Goal: Task Accomplishment & Management: Manage account settings

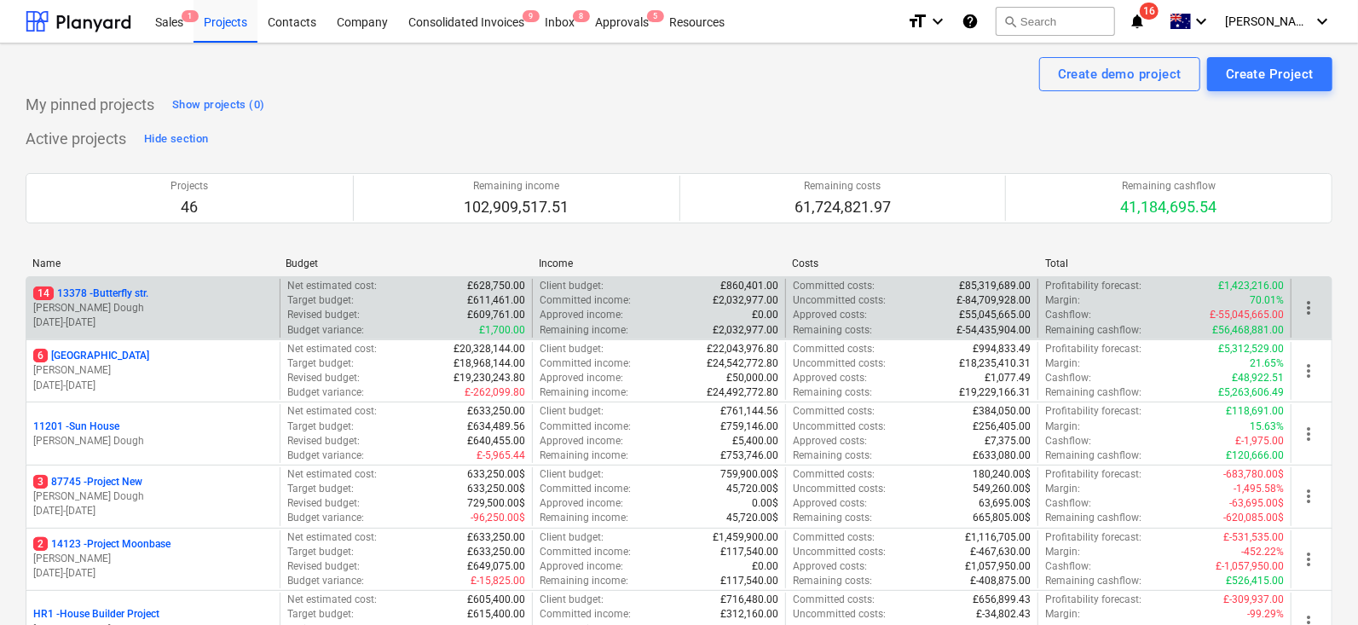
click at [216, 290] on div "14 [STREET_ADDRESS]" at bounding box center [153, 293] width 240 height 14
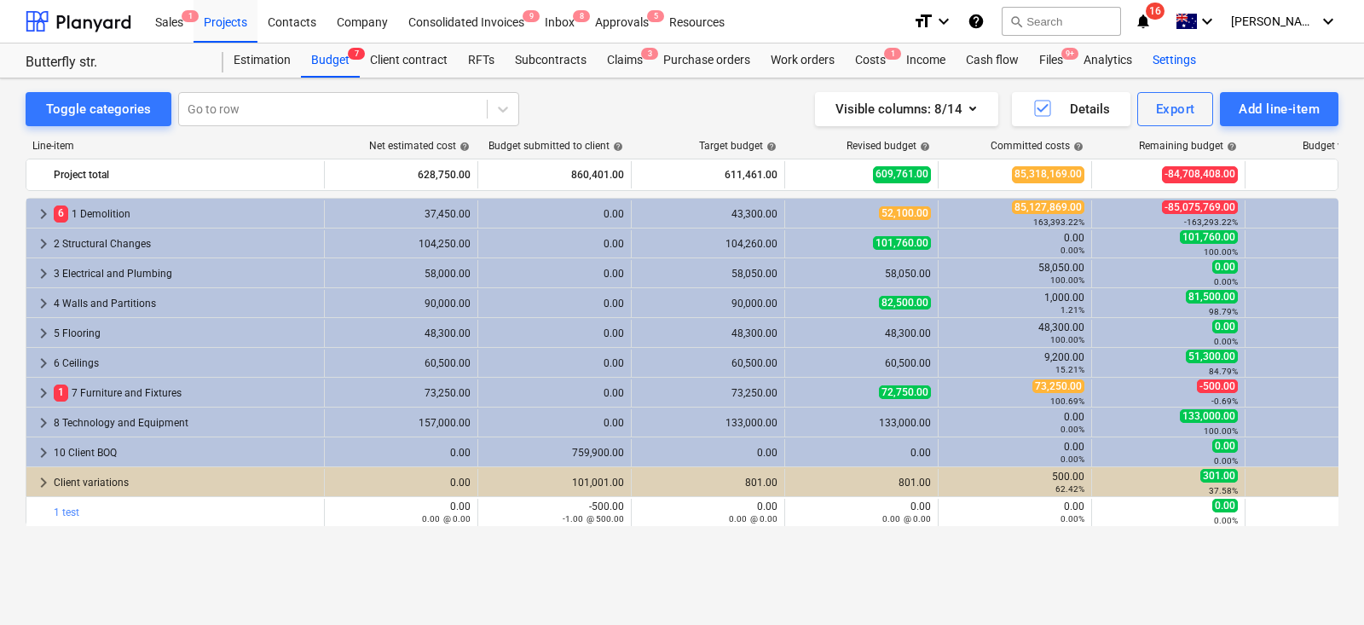
click at [1173, 66] on div "Settings" at bounding box center [1174, 60] width 64 height 34
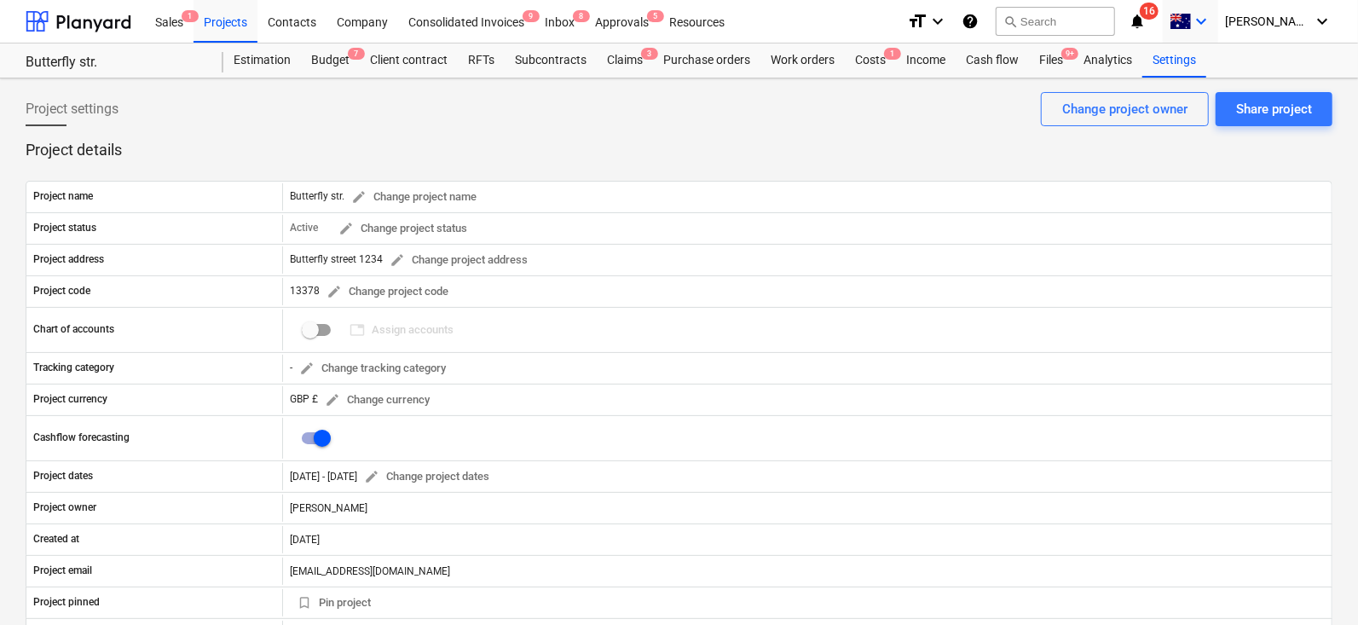
click at [1212, 26] on icon "keyboard_arrow_down" at bounding box center [1201, 21] width 20 height 20
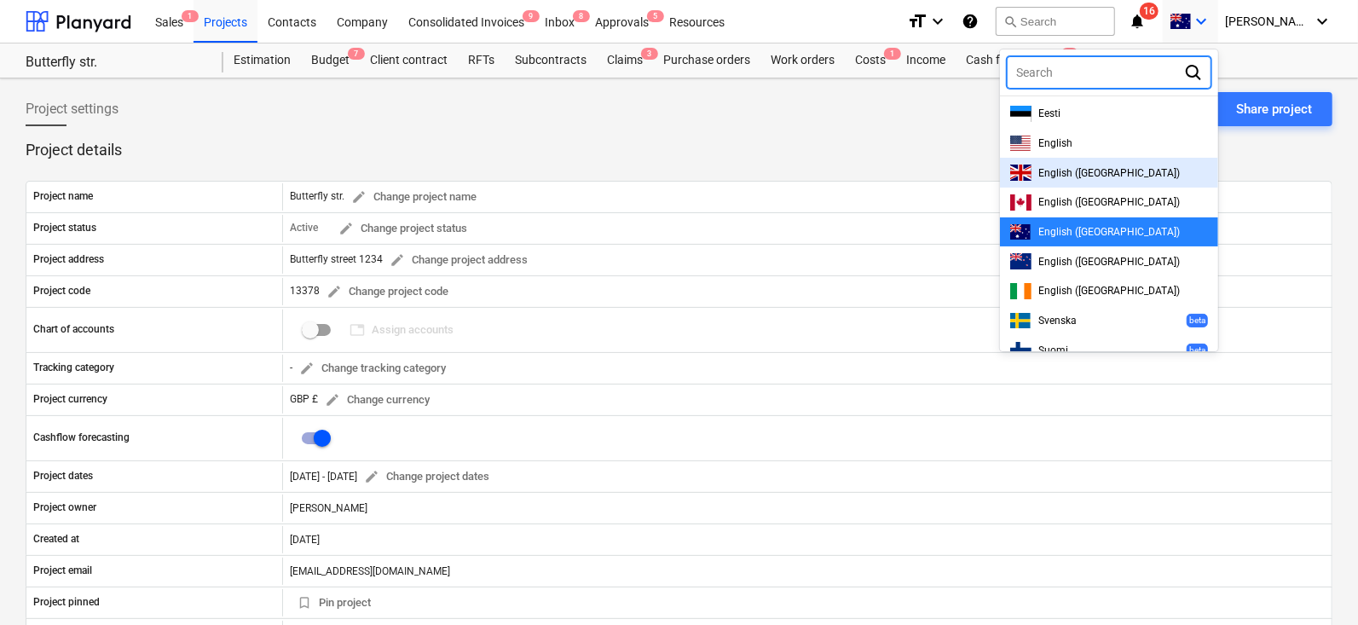
click at [1094, 165] on div "English ([GEOGRAPHIC_DATA])" at bounding box center [1109, 173] width 198 height 16
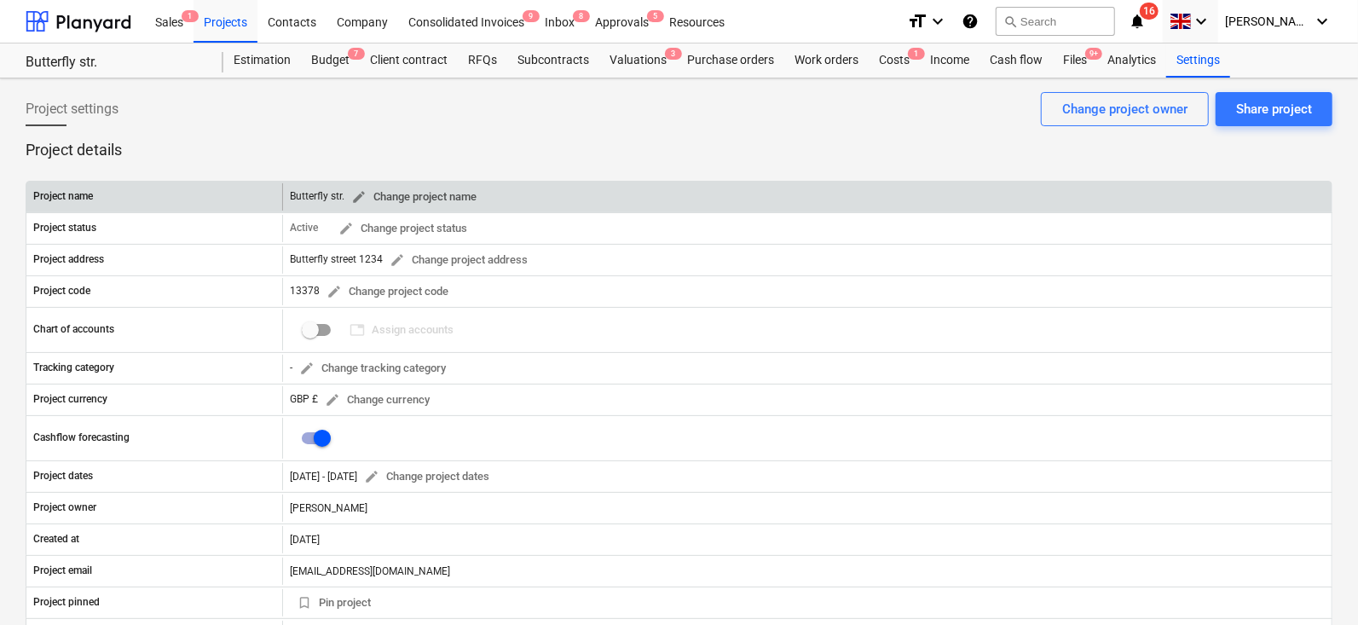
click at [358, 200] on span "edit" at bounding box center [358, 196] width 15 height 15
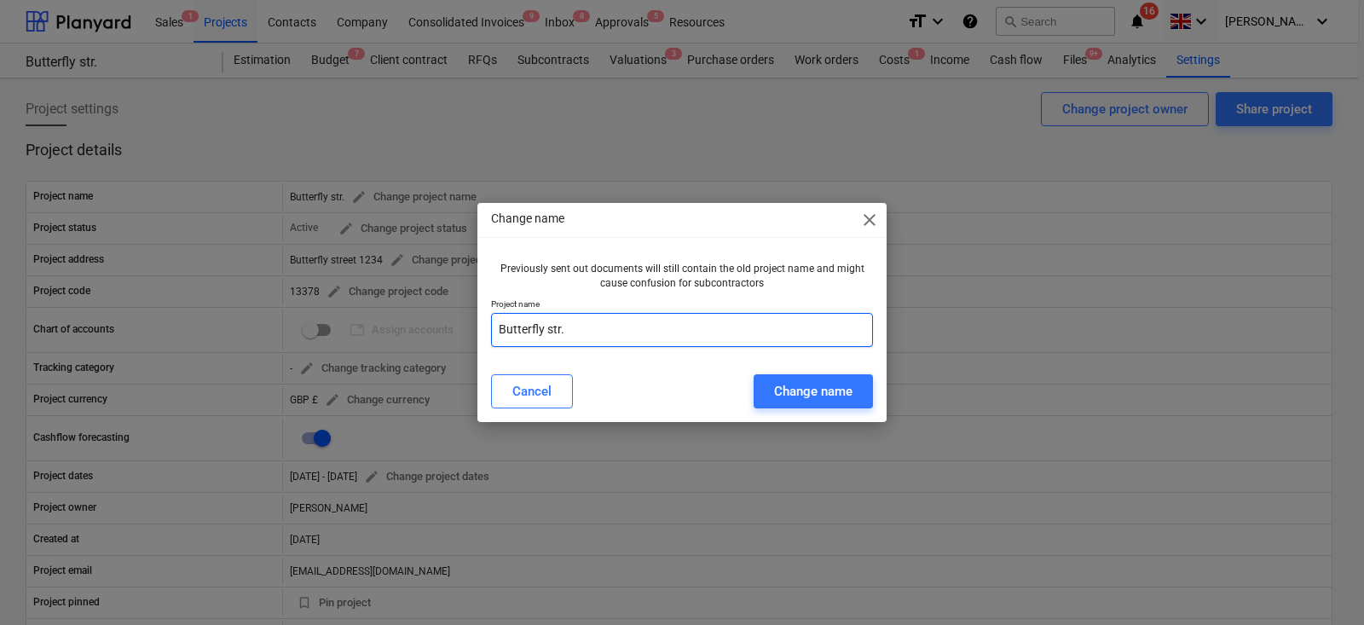
click at [582, 313] on input "Butterfly str." at bounding box center [682, 330] width 382 height 34
click at [570, 336] on input "Butterfly str." at bounding box center [682, 330] width 382 height 34
click at [570, 331] on input "Butterfly str." at bounding box center [682, 330] width 382 height 34
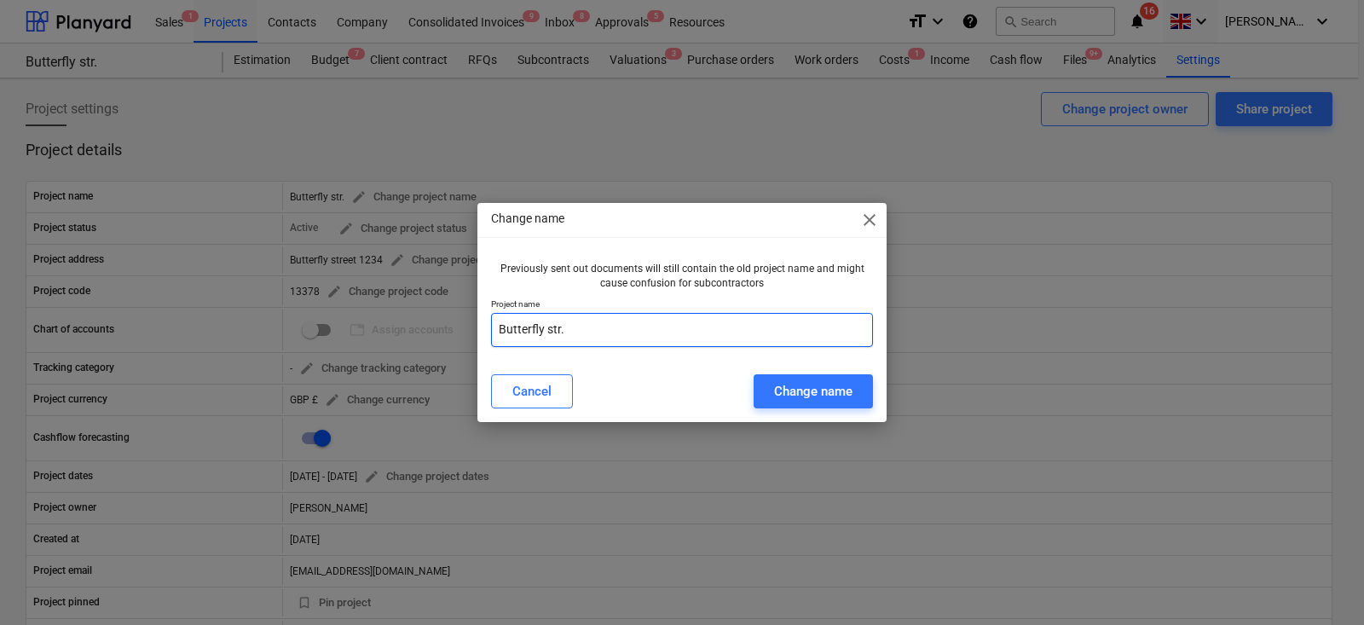
click at [570, 331] on input "Butterfly str." at bounding box center [682, 330] width 382 height 34
click at [605, 358] on div "Previously sent out documents will still contain the old project name and might…" at bounding box center [681, 308] width 409 height 106
click at [826, 390] on div "Change name" at bounding box center [813, 391] width 78 height 22
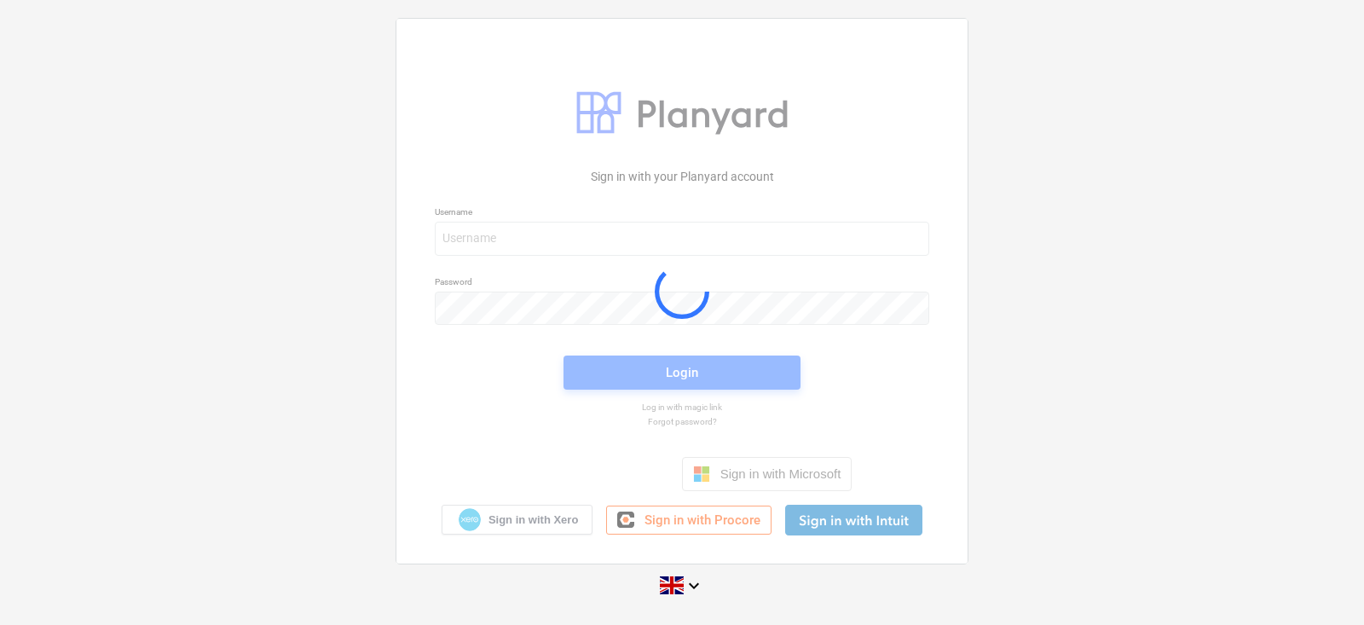
click at [521, 231] on div at bounding box center [681, 291] width 571 height 544
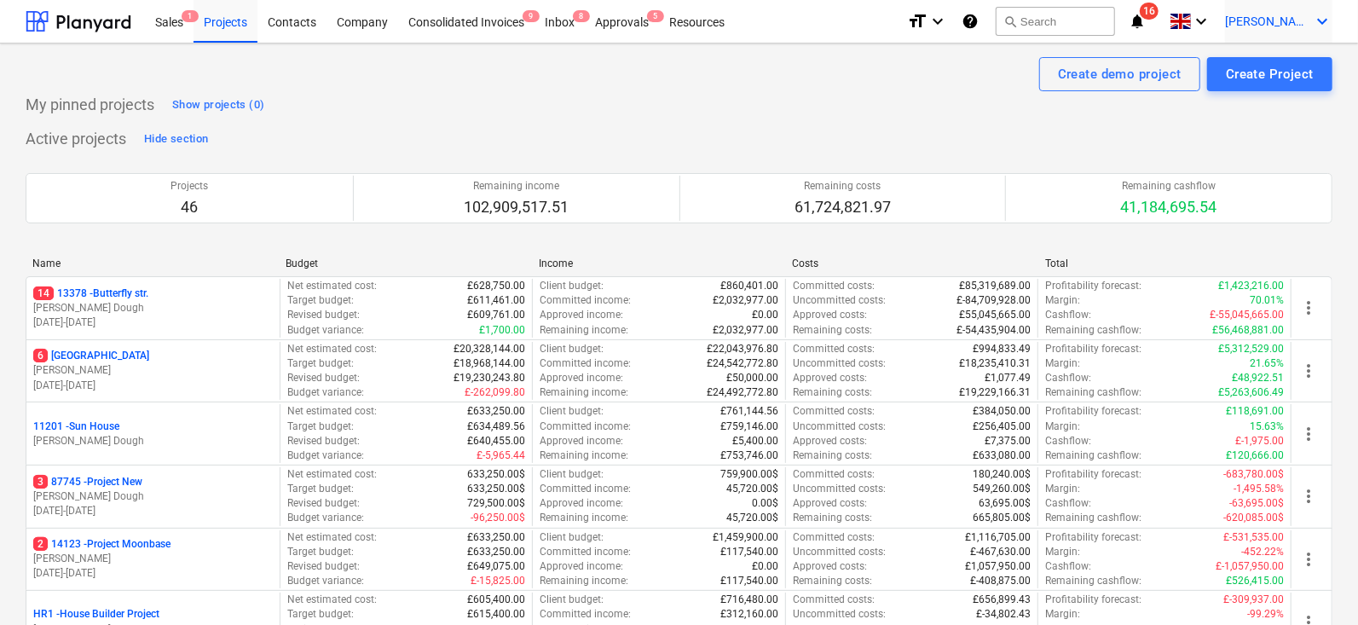
click at [1288, 9] on div "C. Edlund keyboard_arrow_down" at bounding box center [1278, 21] width 107 height 43
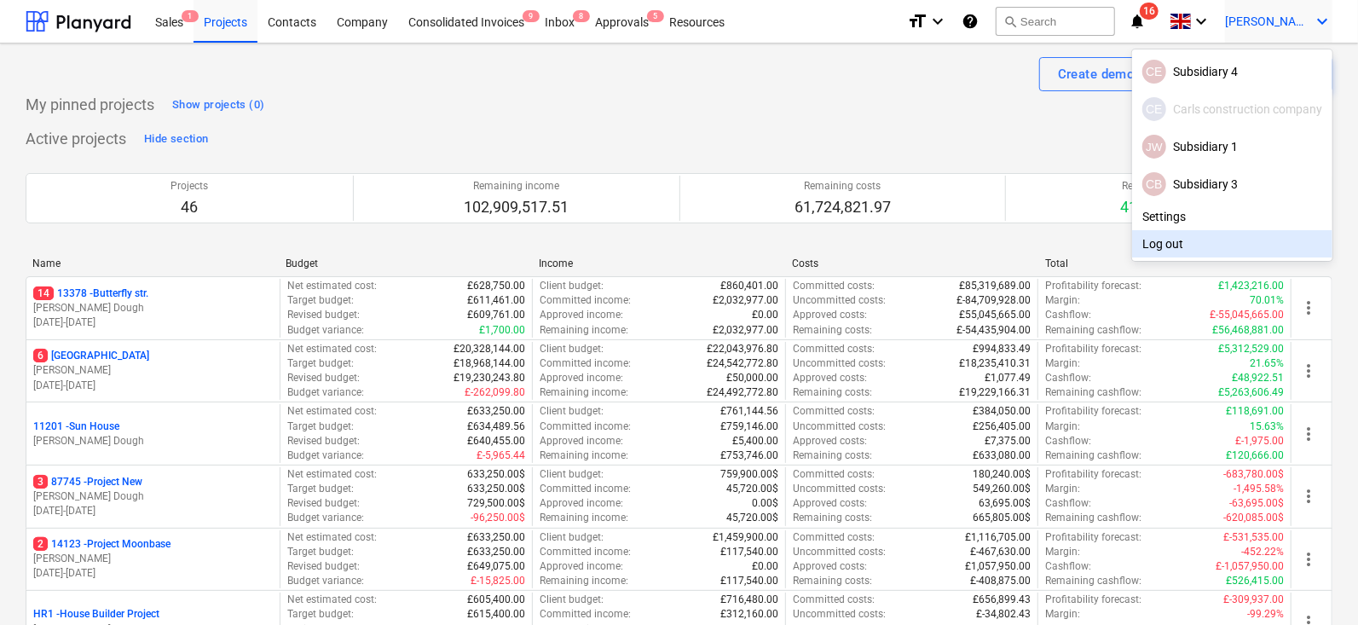
click at [1168, 245] on div "Log out" at bounding box center [1232, 243] width 200 height 27
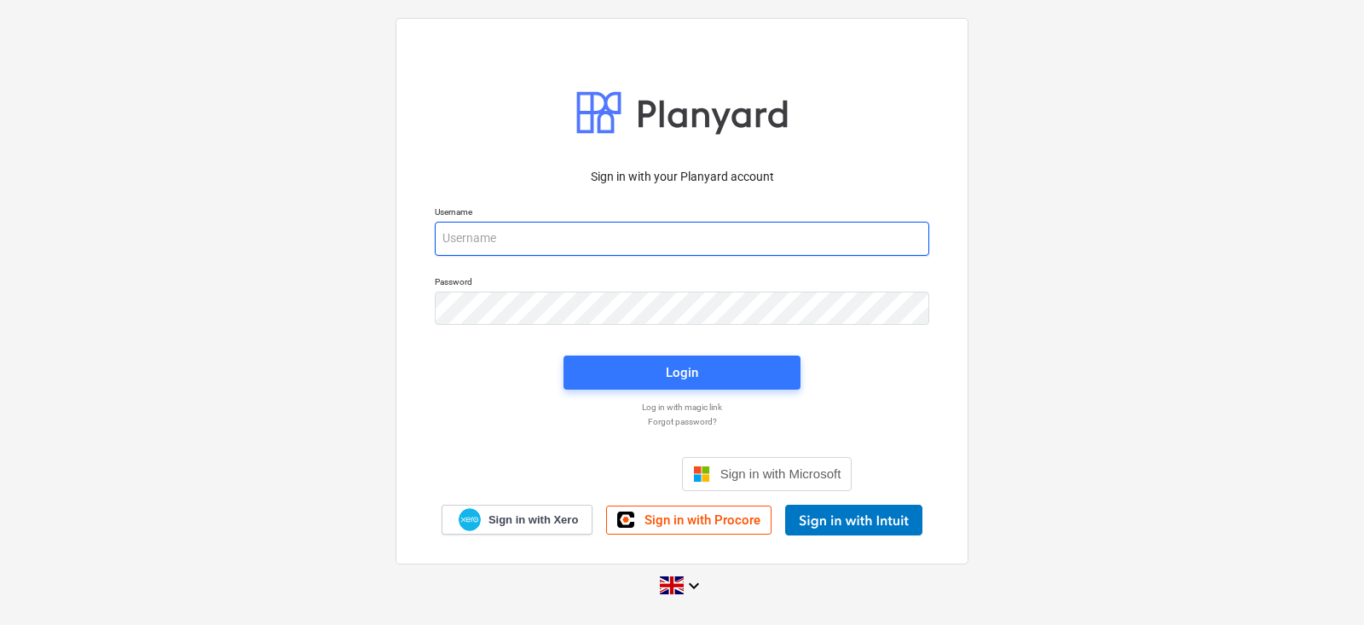
click at [633, 240] on input "email" at bounding box center [682, 239] width 494 height 34
type input "carl+tm@planyard.com"
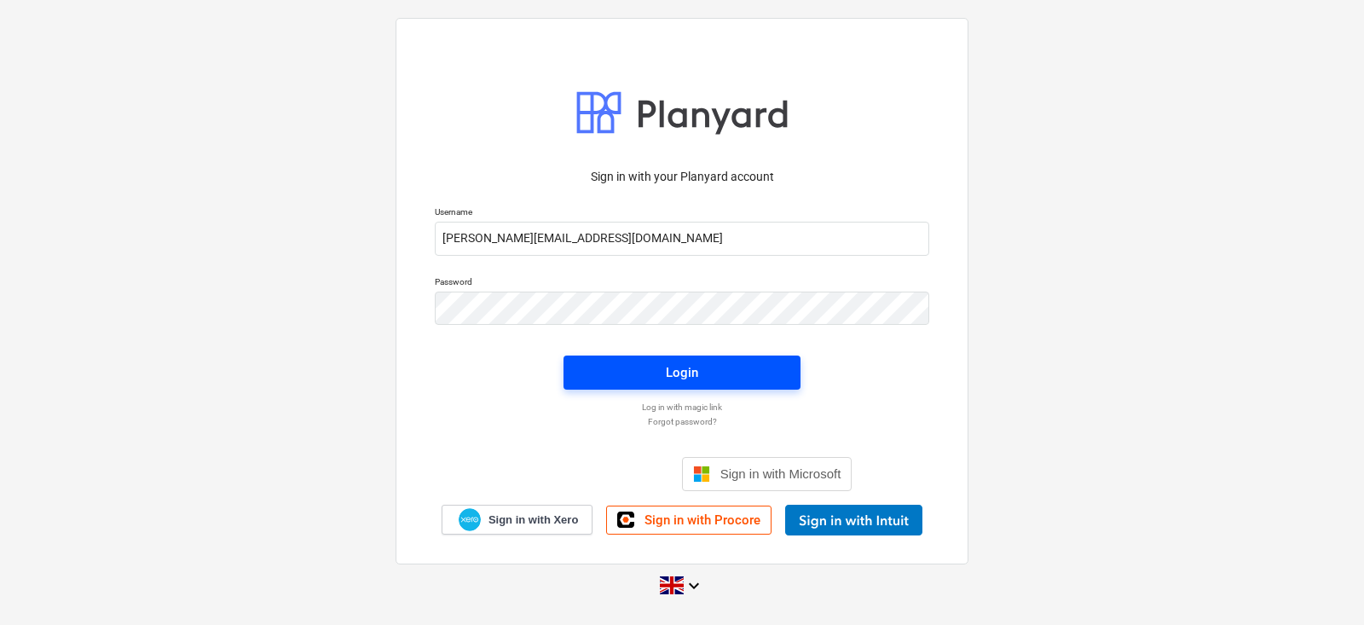
click at [613, 375] on span "Login" at bounding box center [682, 372] width 196 height 22
